Goal: Contribute content: Add original content to the website for others to see

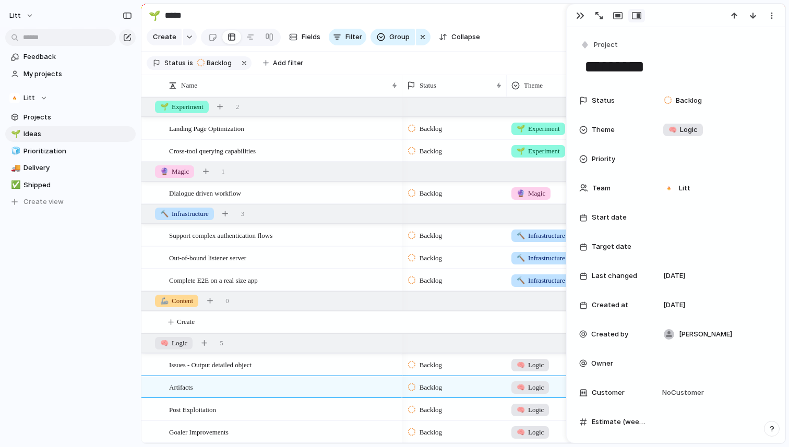
scroll to position [2, 0]
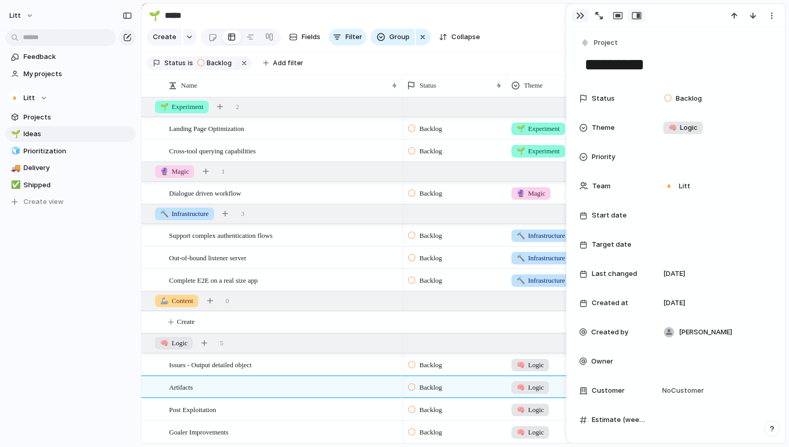
click at [584, 13] on button "button" at bounding box center [580, 16] width 17 height 14
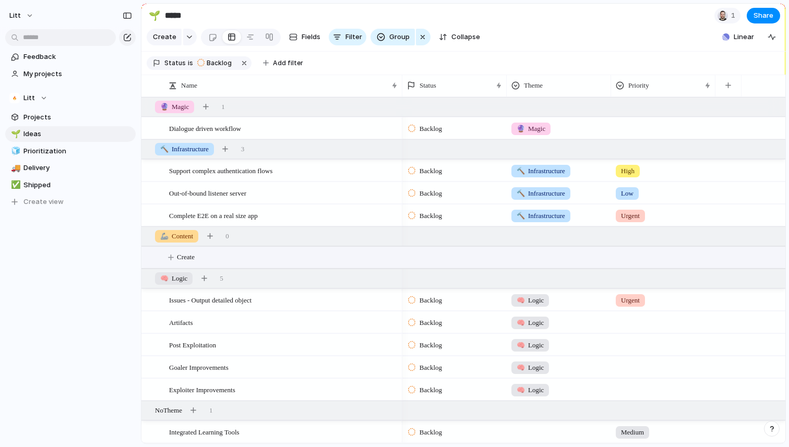
scroll to position [72, 0]
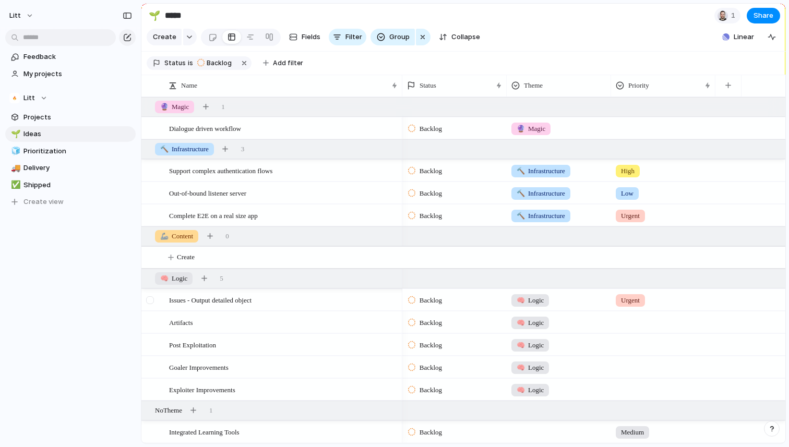
click at [149, 300] on div at bounding box center [150, 300] width 8 height 8
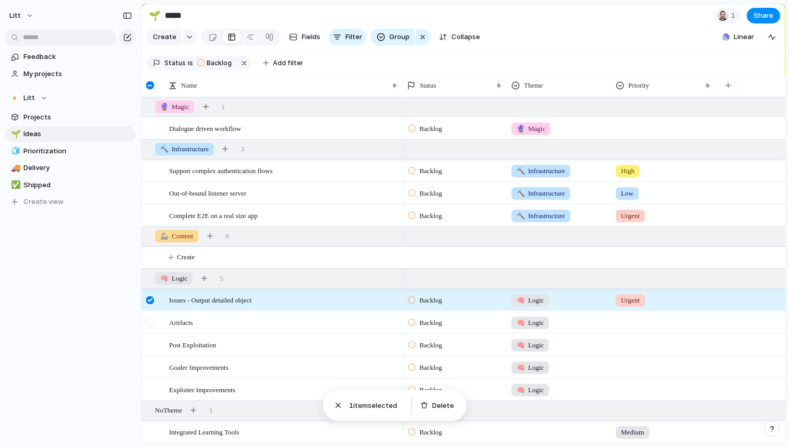
click at [152, 324] on div at bounding box center [150, 323] width 8 height 8
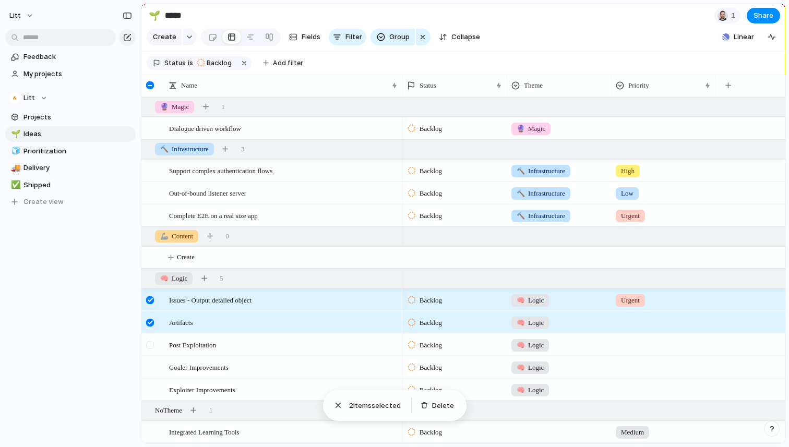
click at [151, 344] on div at bounding box center [150, 345] width 8 height 8
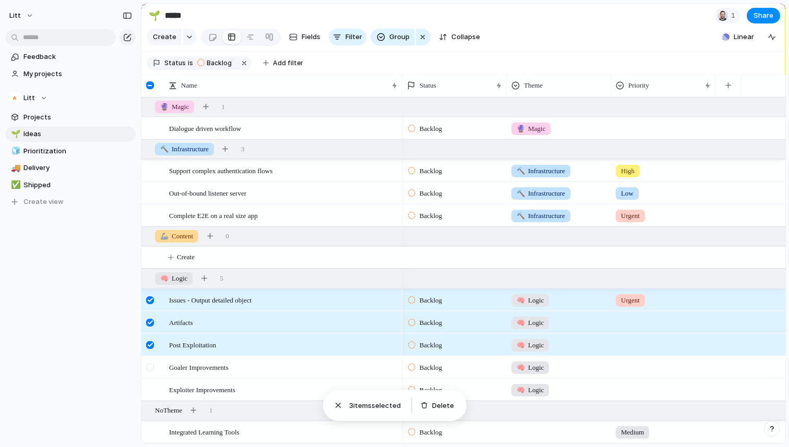
click at [147, 363] on div at bounding box center [150, 367] width 8 height 8
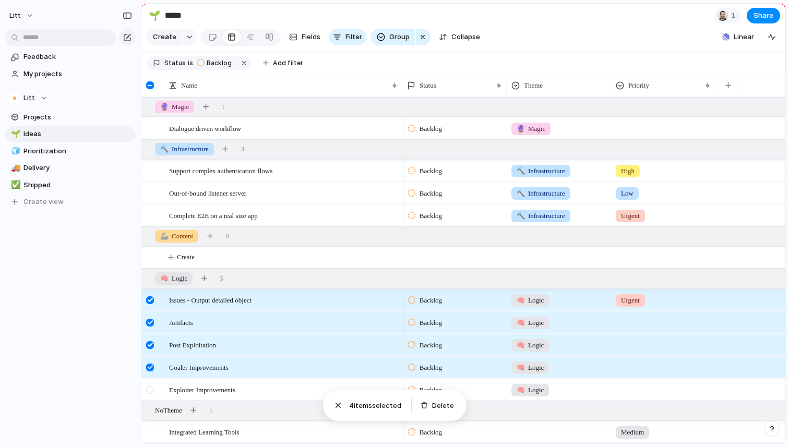
click at [149, 384] on div at bounding box center [151, 393] width 19 height 28
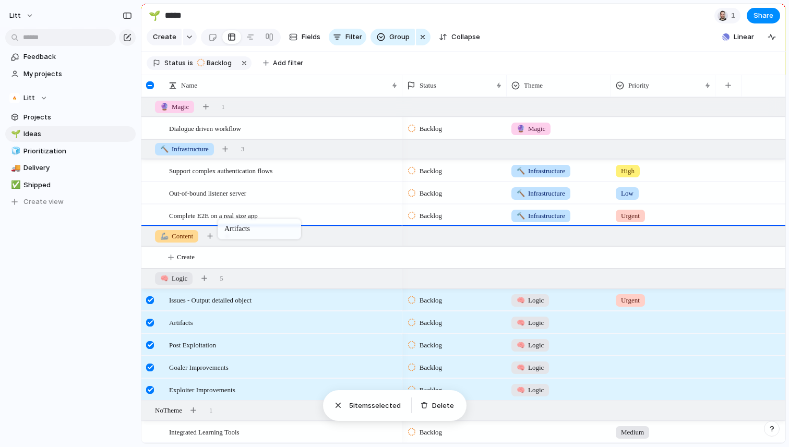
drag, startPoint x: 203, startPoint y: 311, endPoint x: 223, endPoint y: 221, distance: 92.4
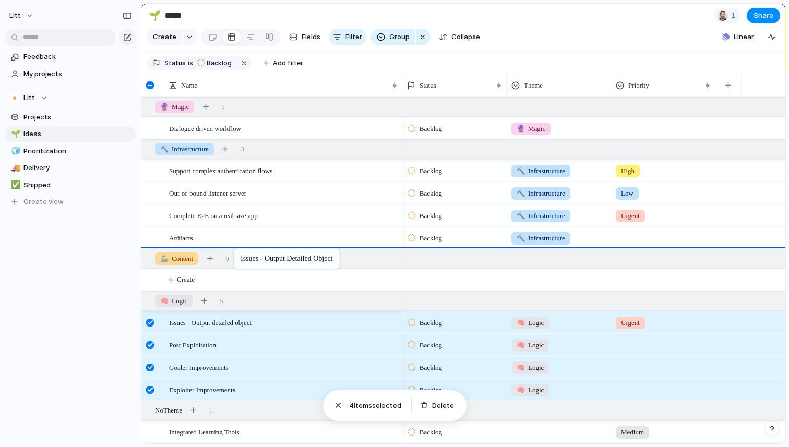
drag, startPoint x: 210, startPoint y: 330, endPoint x: 239, endPoint y: 250, distance: 85.0
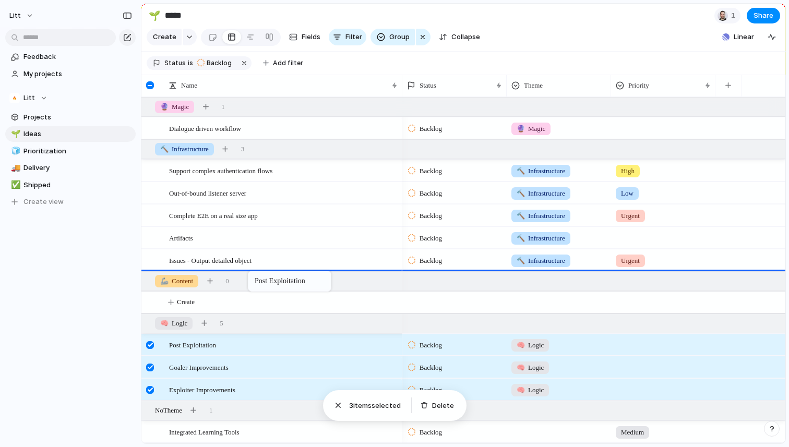
drag, startPoint x: 231, startPoint y: 348, endPoint x: 253, endPoint y: 273, distance: 78.7
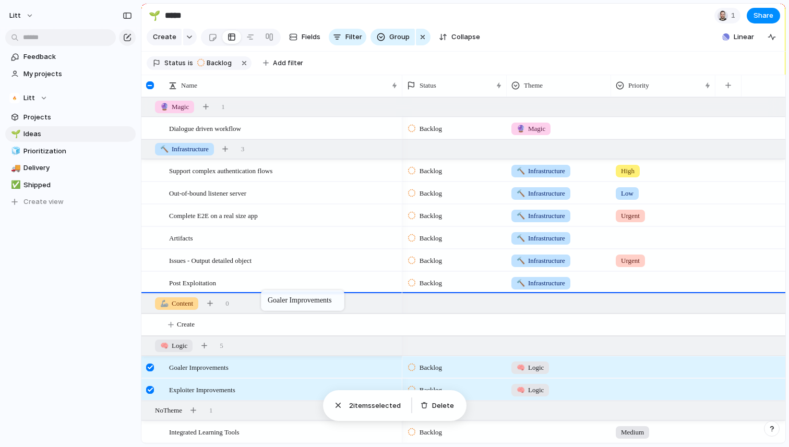
drag, startPoint x: 244, startPoint y: 368, endPoint x: 268, endPoint y: 290, distance: 81.2
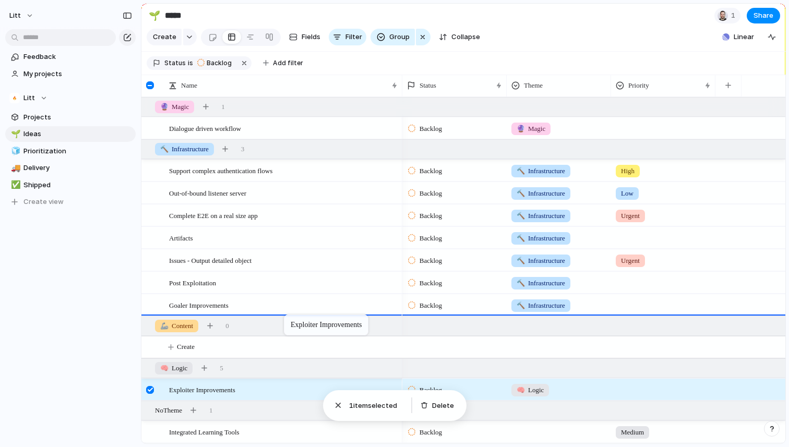
drag, startPoint x: 269, startPoint y: 391, endPoint x: 289, endPoint y: 317, distance: 77.2
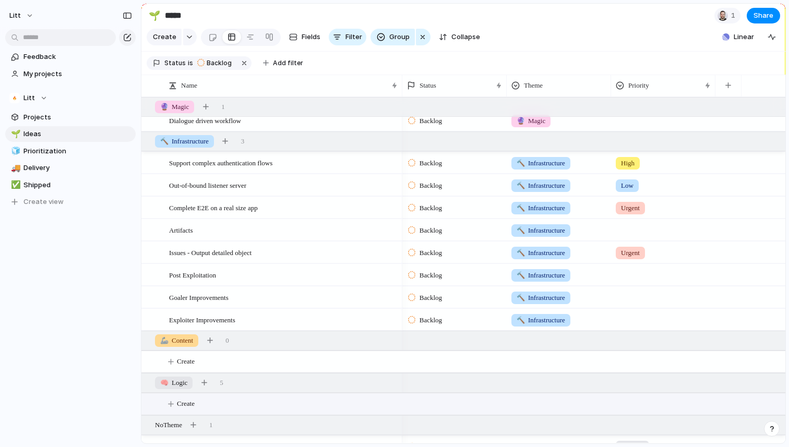
click at [161, 407] on button "Create" at bounding box center [476, 403] width 649 height 21
click at [171, 388] on span "🧠 Logic" at bounding box center [173, 383] width 27 height 10
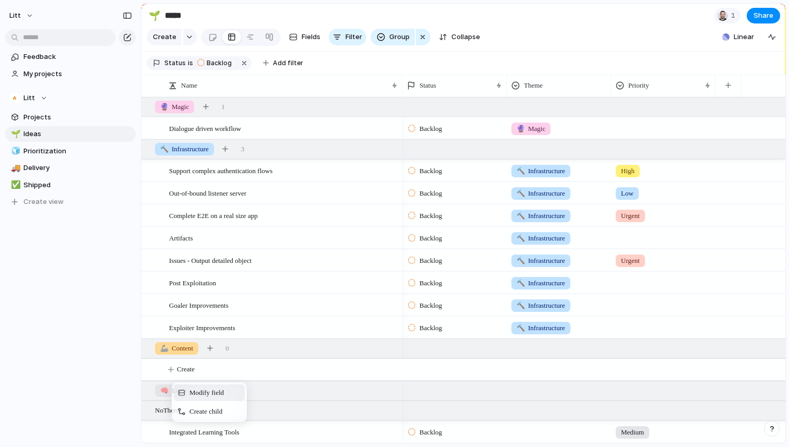
click at [196, 396] on span "Modify field" at bounding box center [206, 392] width 34 height 10
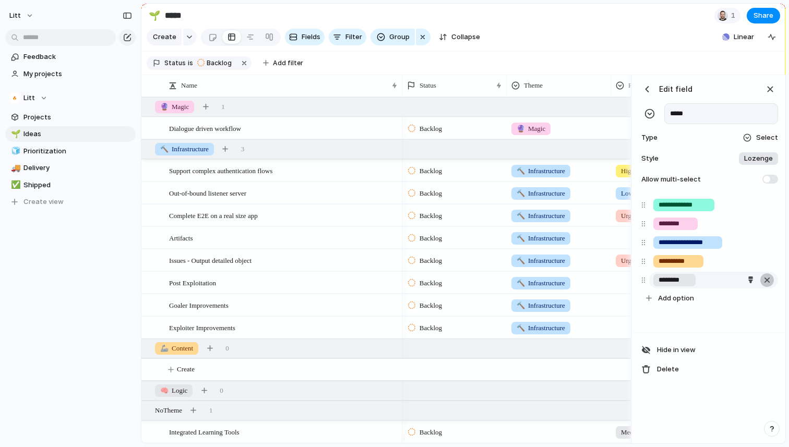
click at [769, 287] on div "button" at bounding box center [766, 280] width 10 height 14
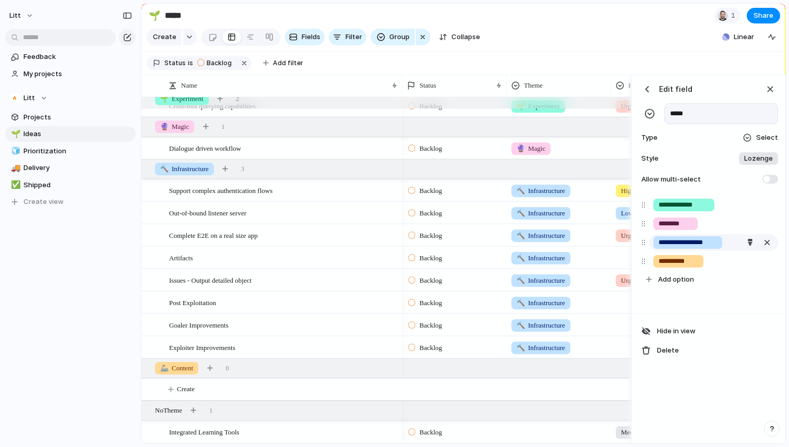
click at [689, 248] on input "**********" at bounding box center [687, 242] width 58 height 10
type input "**********"
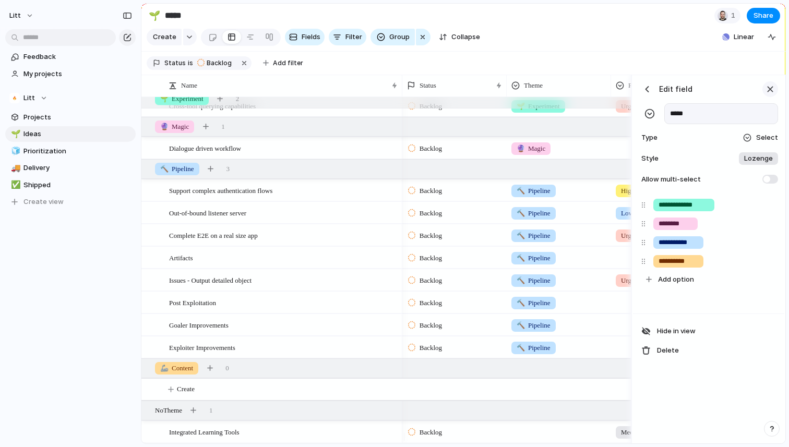
click at [766, 97] on button "button" at bounding box center [770, 89] width 16 height 16
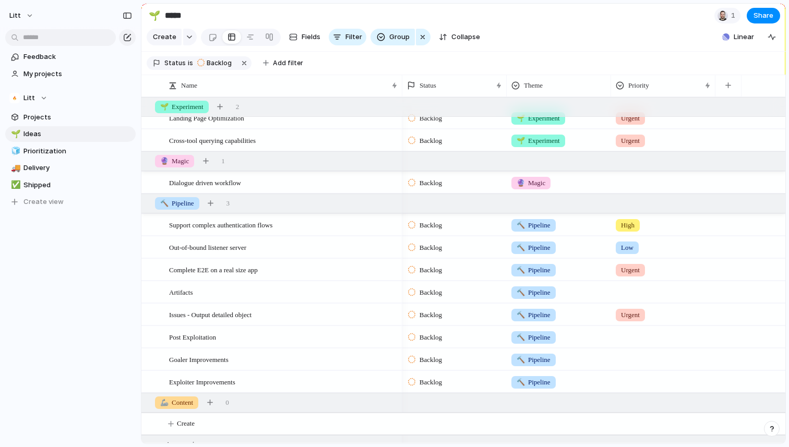
scroll to position [0, 0]
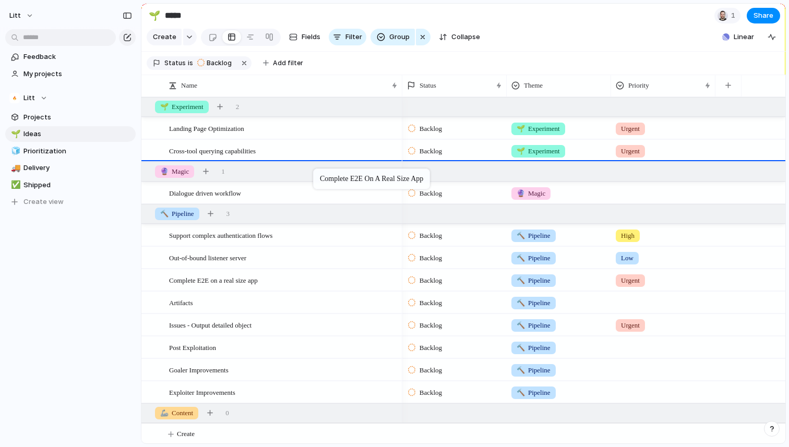
drag, startPoint x: 308, startPoint y: 289, endPoint x: 318, endPoint y: 171, distance: 119.4
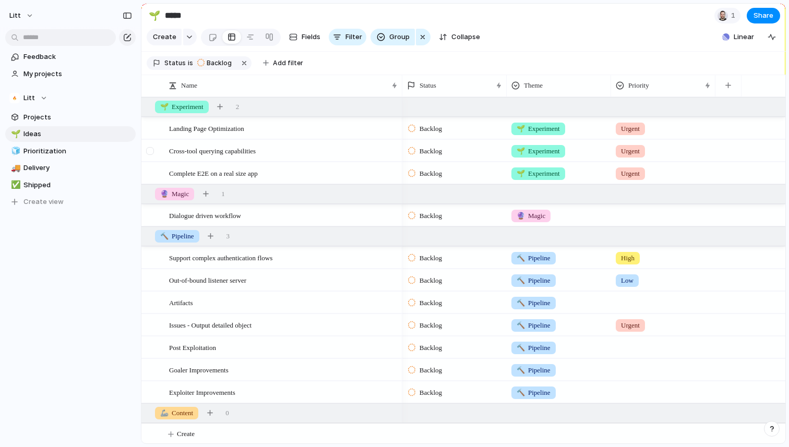
click at [152, 155] on div at bounding box center [150, 151] width 8 height 8
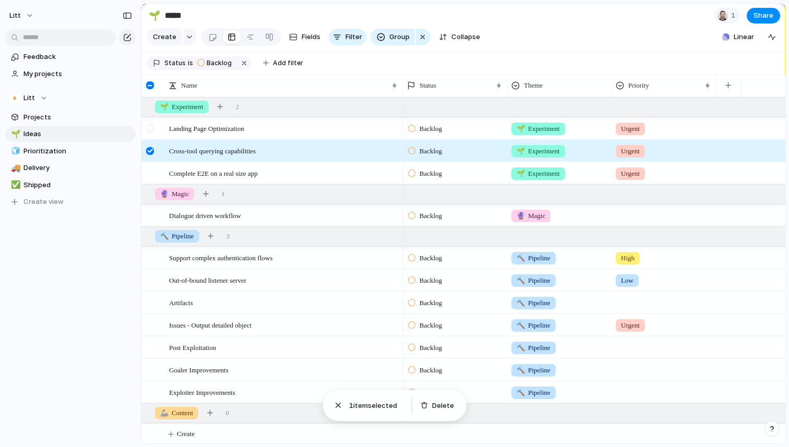
click at [150, 132] on div at bounding box center [150, 129] width 8 height 8
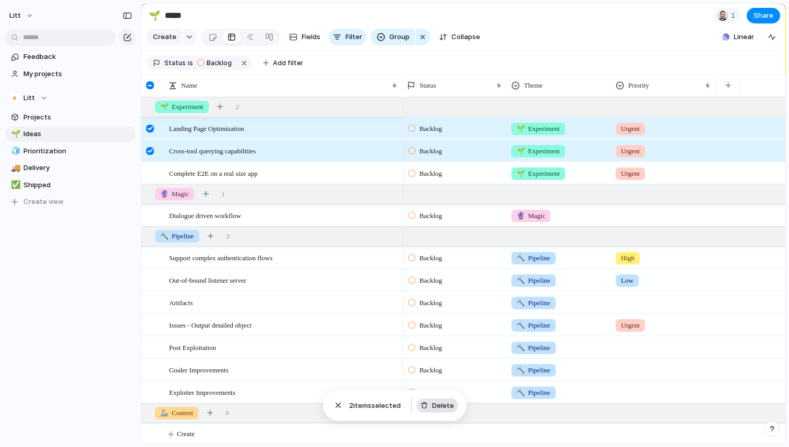
click at [445, 408] on span "Delete" at bounding box center [443, 406] width 22 height 10
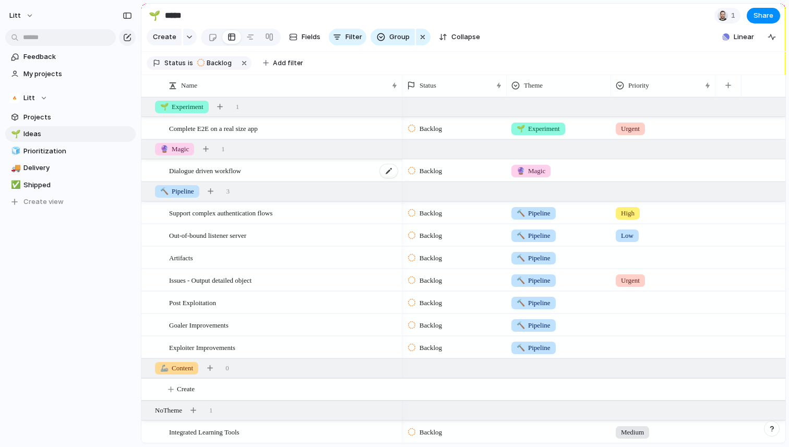
click at [282, 177] on div "Dialogue driven workflow" at bounding box center [283, 170] width 229 height 21
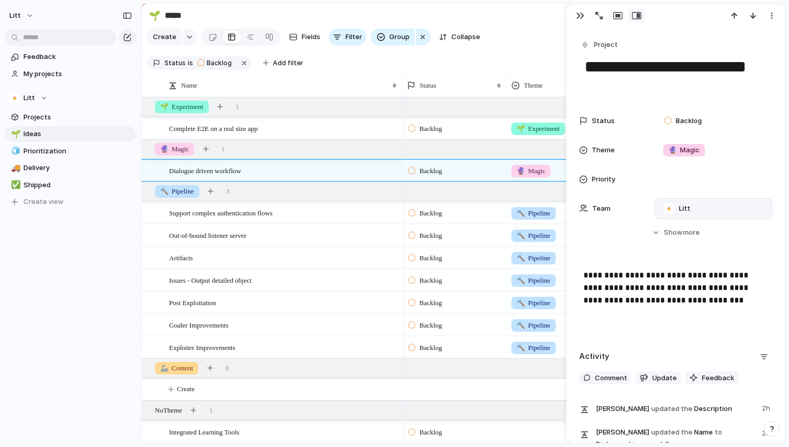
scroll to position [90, 0]
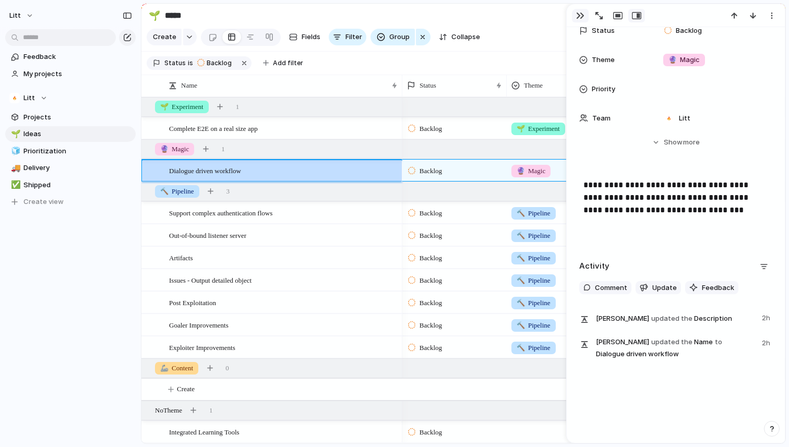
click at [581, 13] on div "button" at bounding box center [580, 15] width 8 height 8
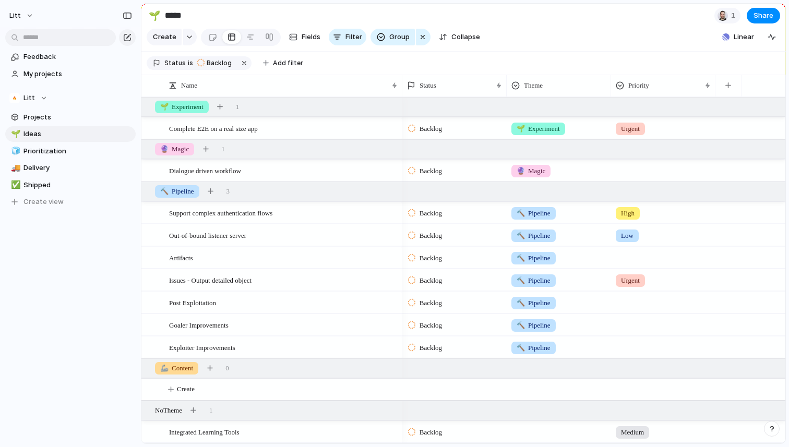
click at [623, 264] on div at bounding box center [662, 255] width 103 height 17
click at [630, 326] on span "High" at bounding box center [630, 326] width 15 height 10
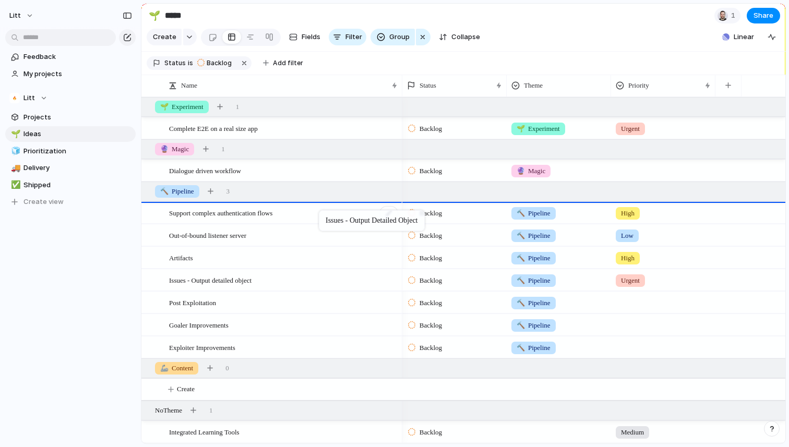
drag, startPoint x: 328, startPoint y: 288, endPoint x: 324, endPoint y: 215, distance: 72.6
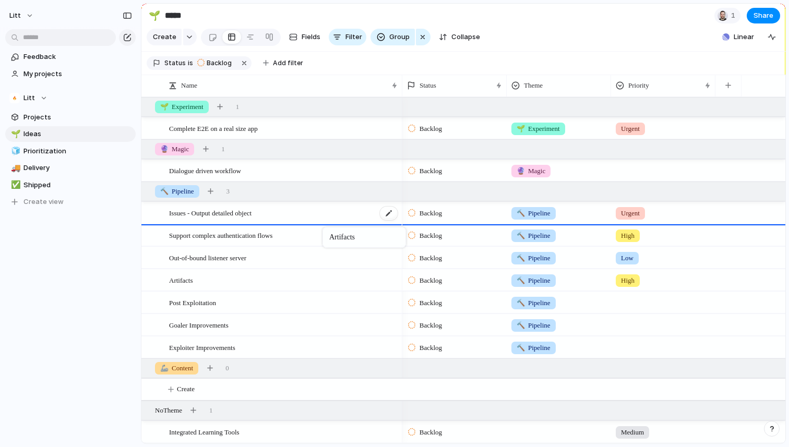
drag, startPoint x: 313, startPoint y: 290, endPoint x: 328, endPoint y: 229, distance: 62.6
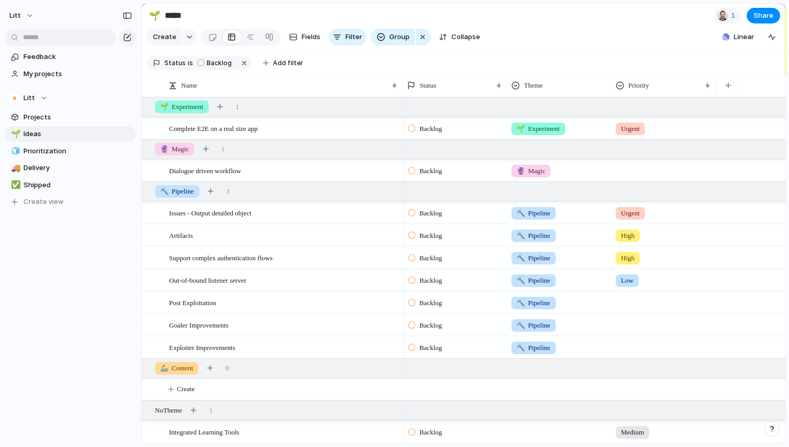
click at [631, 263] on span "High" at bounding box center [628, 258] width 14 height 10
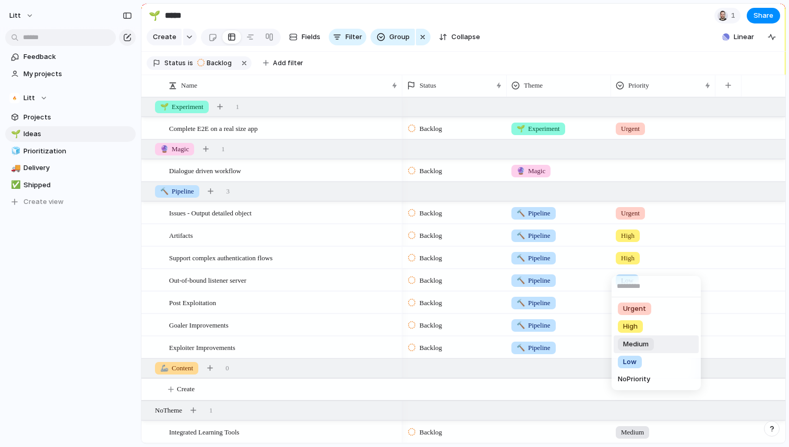
click at [647, 345] on span "Medium" at bounding box center [636, 344] width 26 height 10
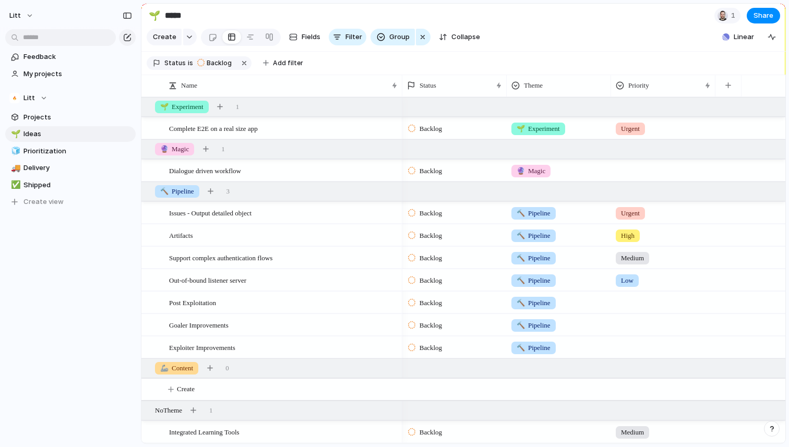
click at [625, 286] on span "Low" at bounding box center [627, 280] width 13 height 10
click at [635, 365] on span "Medium" at bounding box center [636, 366] width 26 height 10
click at [297, 429] on div "Integrated Learning Tools" at bounding box center [283, 431] width 229 height 21
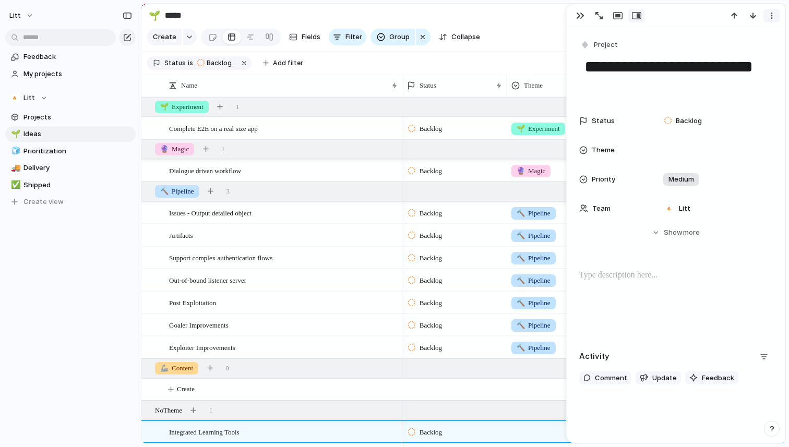
click at [773, 14] on div "button" at bounding box center [771, 15] width 8 height 8
click at [745, 58] on li "Delete" at bounding box center [739, 54] width 78 height 17
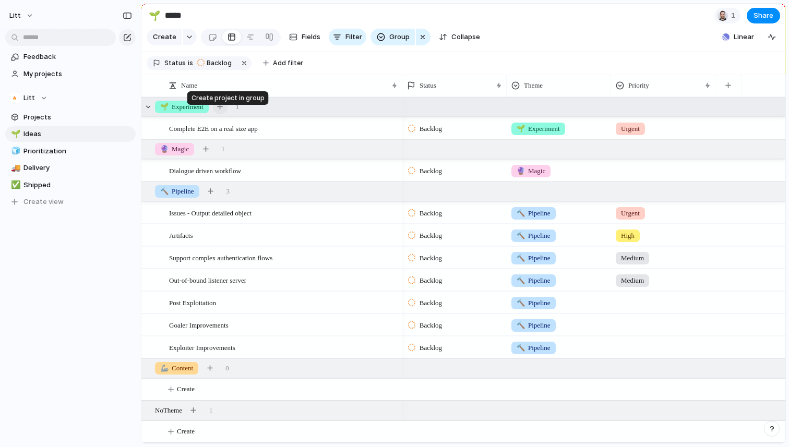
click at [221, 110] on div "button" at bounding box center [220, 107] width 6 height 6
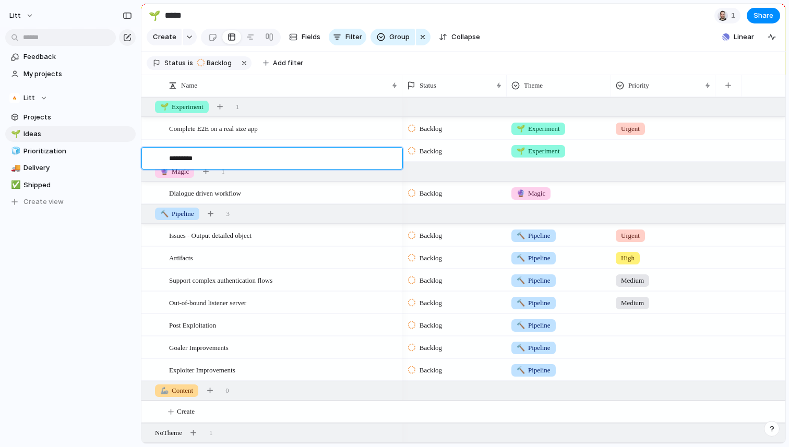
type textarea "**********"
click at [274, 204] on div "Dialogue driven workflow" at bounding box center [283, 193] width 229 height 21
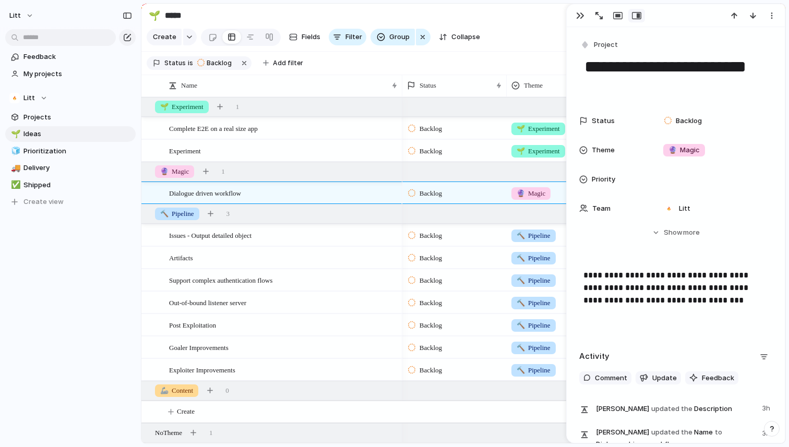
click at [722, 304] on p "**********" at bounding box center [675, 294] width 185 height 50
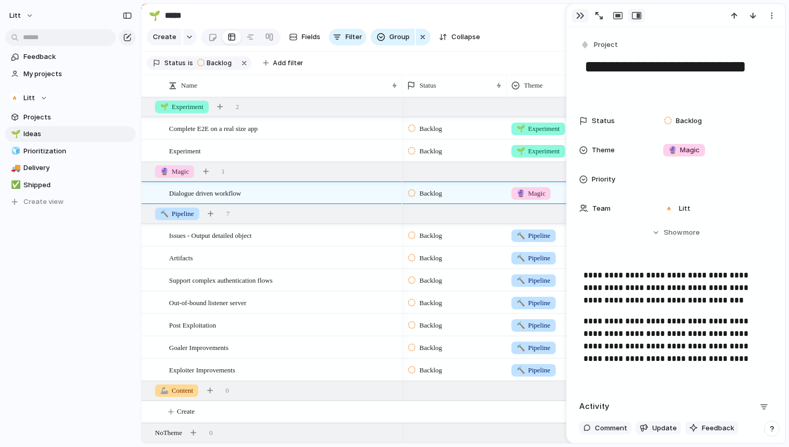
click at [580, 14] on div "button" at bounding box center [580, 15] width 8 height 8
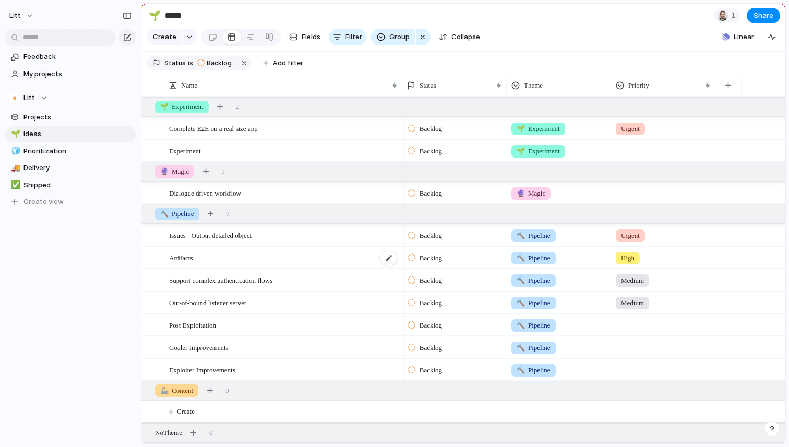
click at [268, 269] on div "Artifacts" at bounding box center [283, 257] width 229 height 21
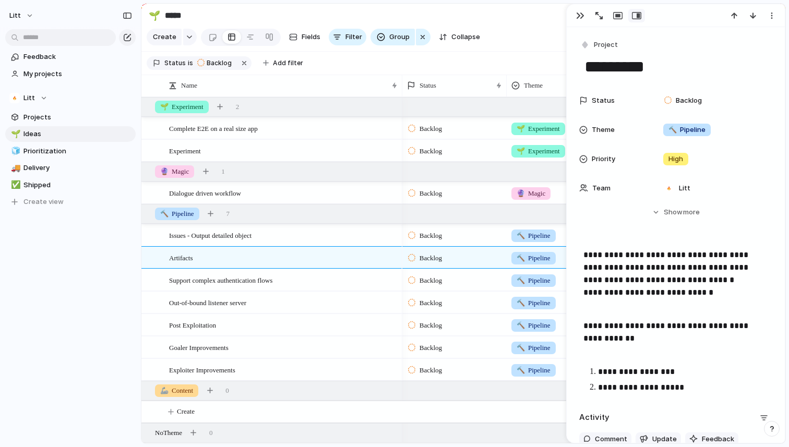
click at [684, 386] on p "**********" at bounding box center [681, 387] width 166 height 13
click at [583, 15] on div "button" at bounding box center [580, 15] width 8 height 8
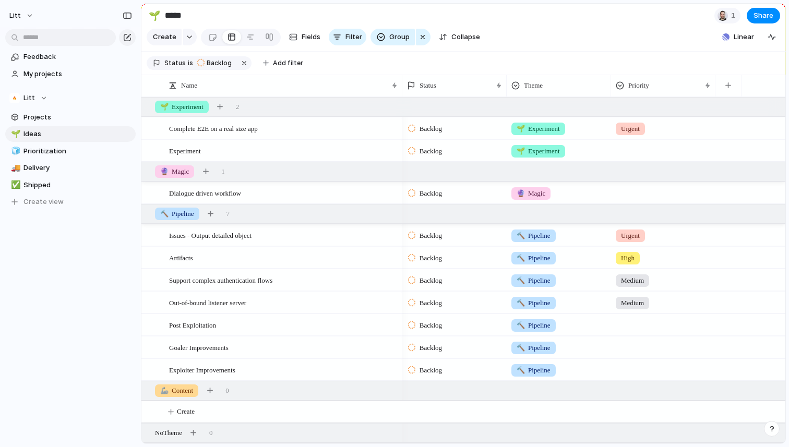
scroll to position [30, 0]
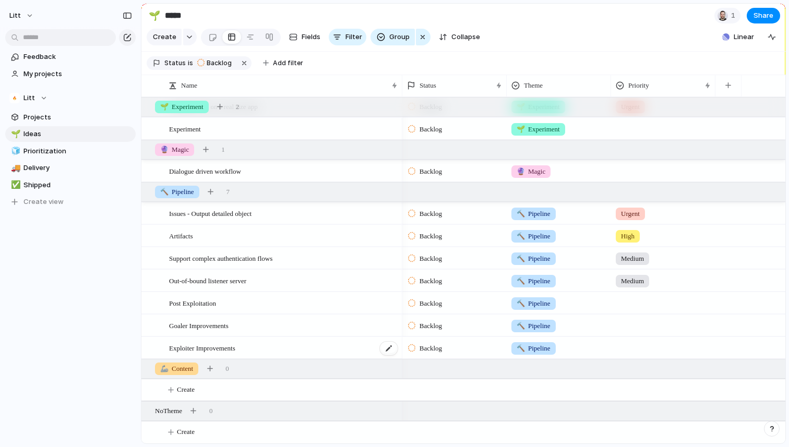
click at [280, 346] on div "Exploiter Improvements" at bounding box center [283, 347] width 229 height 21
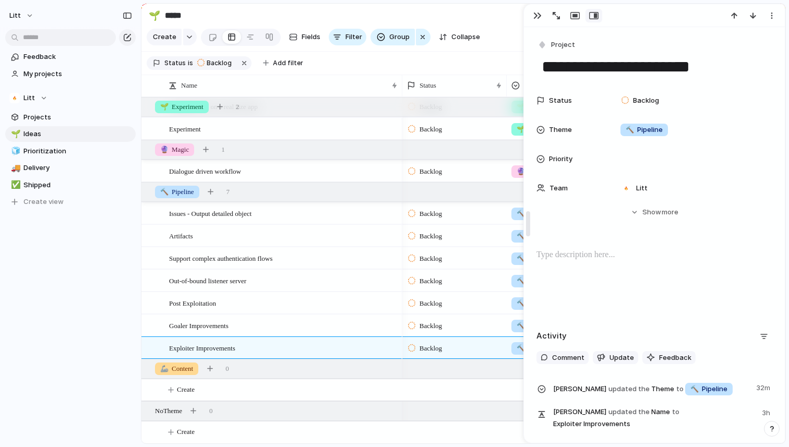
drag, startPoint x: 569, startPoint y: 226, endPoint x: 527, endPoint y: 240, distance: 44.4
click at [536, 16] on div "button" at bounding box center [538, 15] width 8 height 8
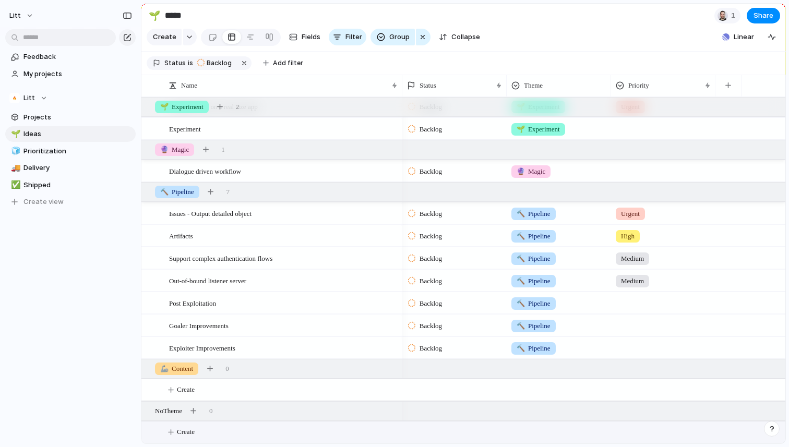
click at [212, 427] on button "Create" at bounding box center [476, 431] width 649 height 21
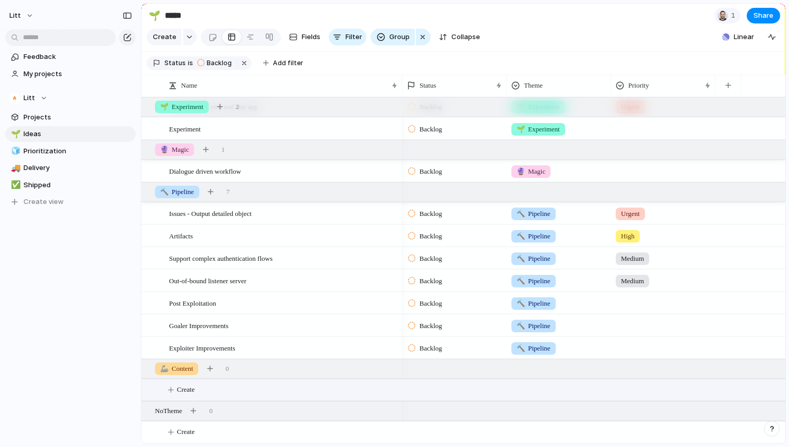
click at [192, 390] on span "Create" at bounding box center [186, 389] width 18 height 10
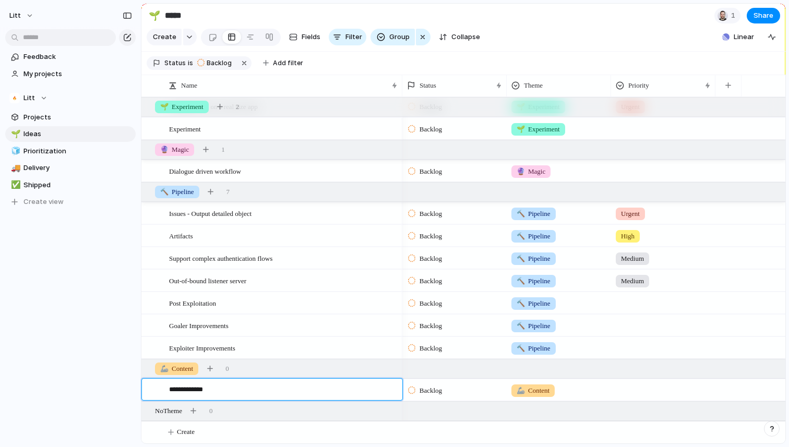
type textarea "**********"
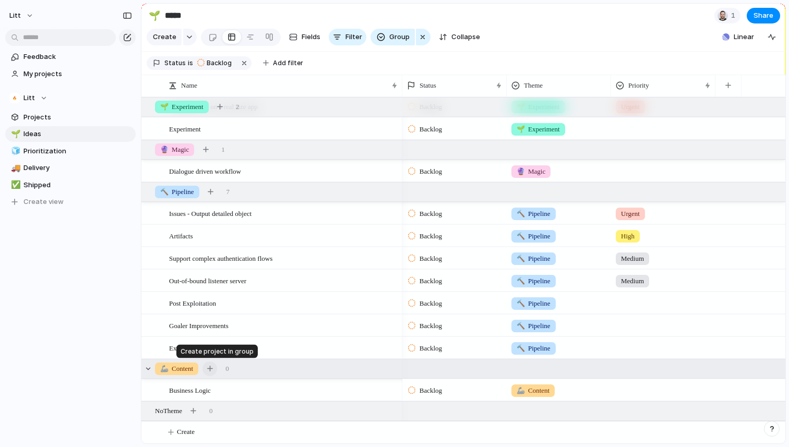
click at [209, 366] on button "button" at bounding box center [209, 368] width 15 height 15
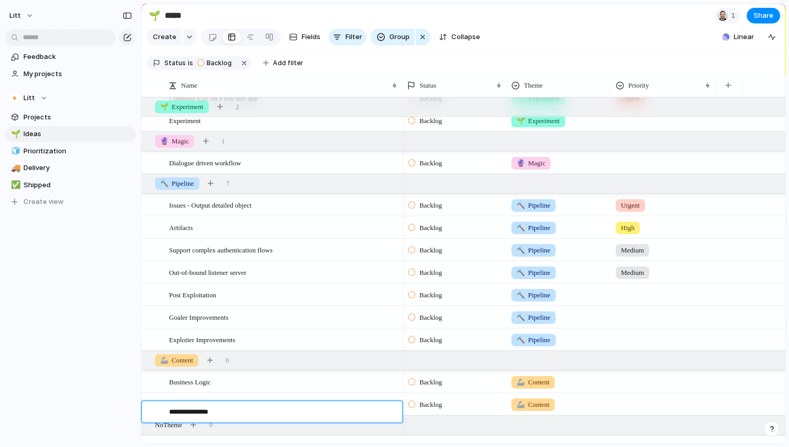
type textarea "**********"
